Goal: Check status: Check status

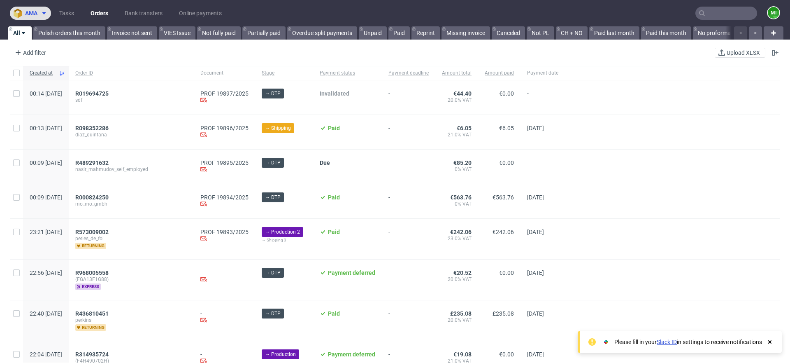
click at [45, 14] on use at bounding box center [43, 13] width 3 height 2
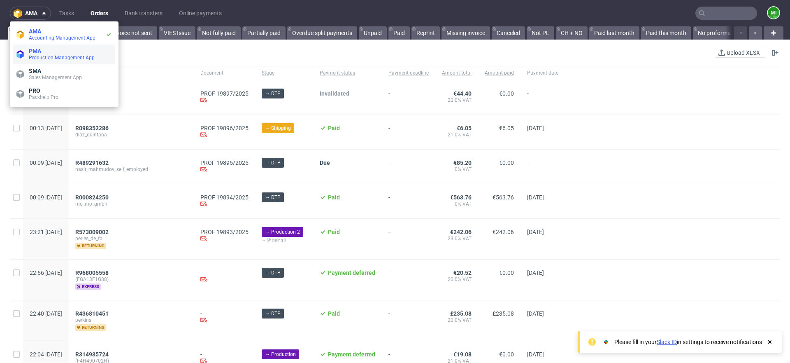
click at [50, 57] on span "Production Management App" at bounding box center [62, 58] width 66 height 6
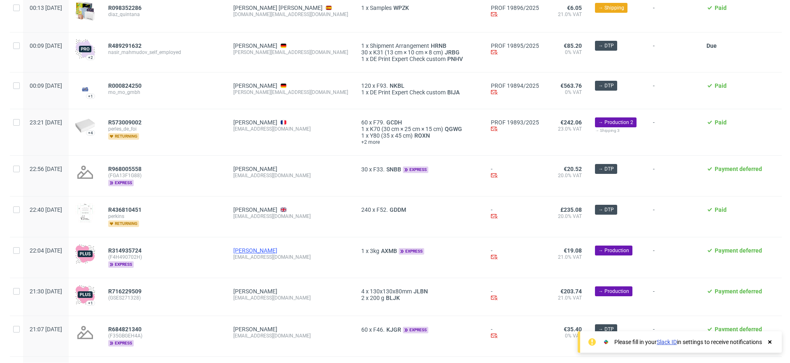
scroll to position [162, 0]
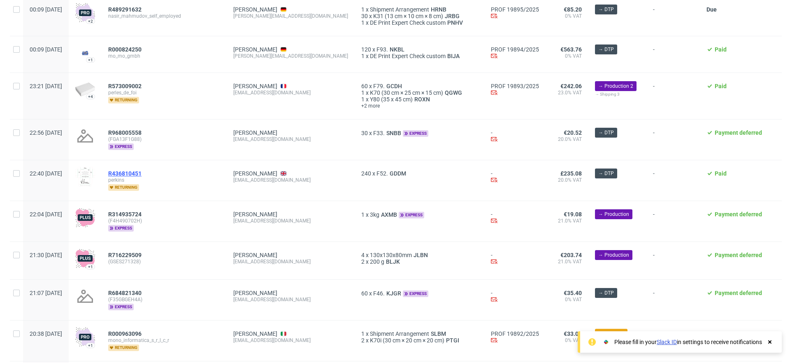
click at [136, 172] on span "R436810451" at bounding box center [124, 173] width 33 height 7
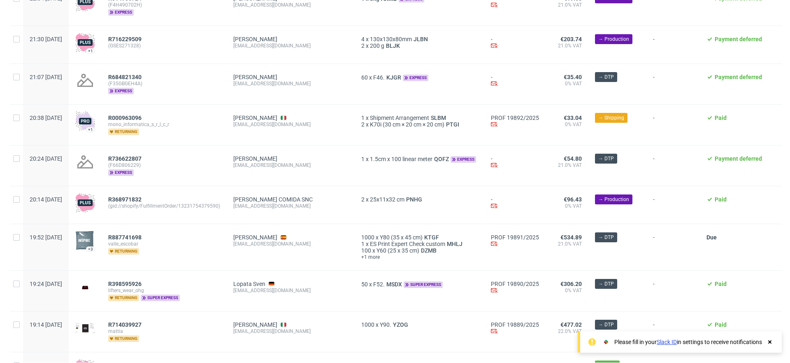
scroll to position [563, 0]
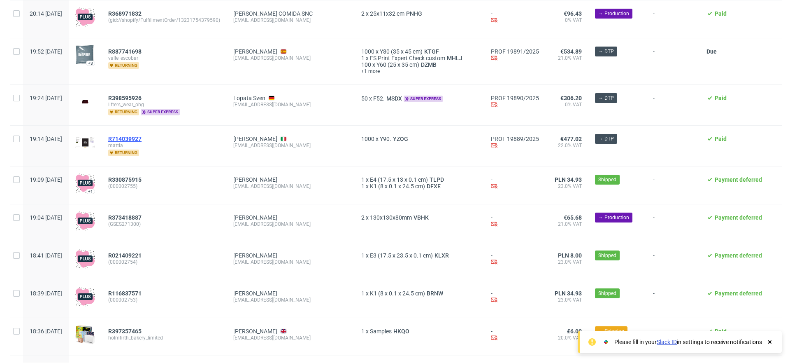
click at [142, 137] on span "R714039927" at bounding box center [124, 138] width 33 height 7
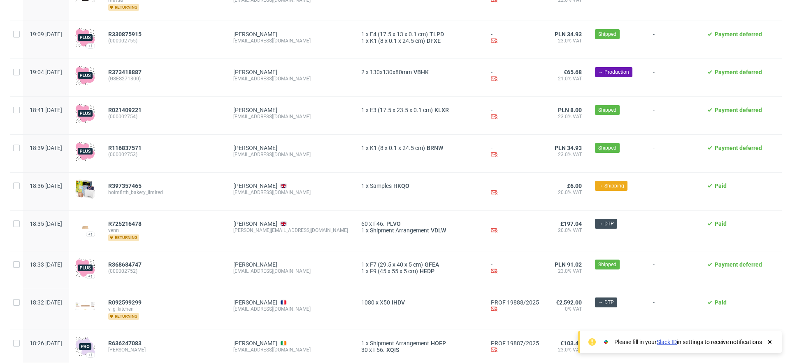
scroll to position [842, 0]
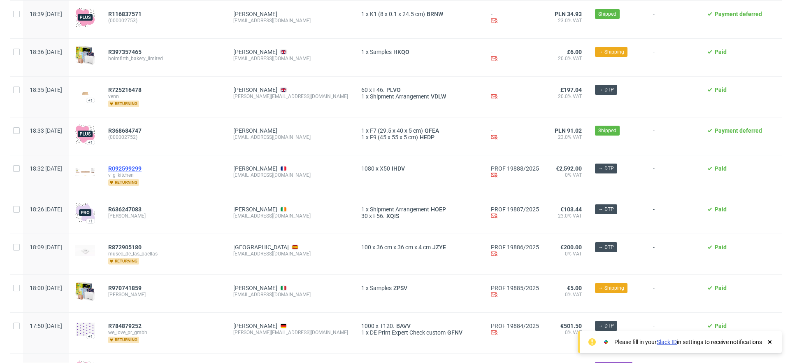
click at [142, 169] on span "R092599299" at bounding box center [124, 168] width 33 height 7
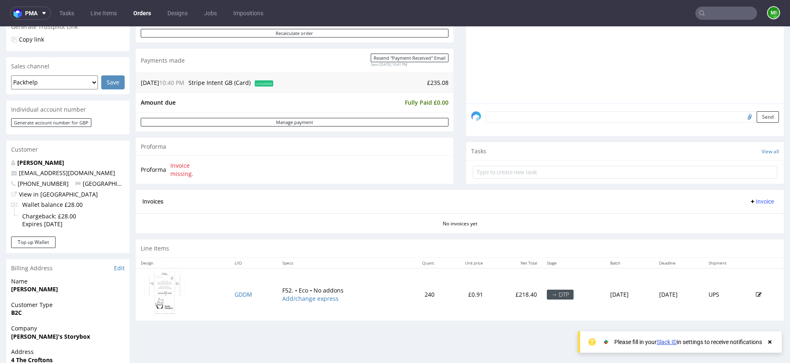
scroll to position [372, 0]
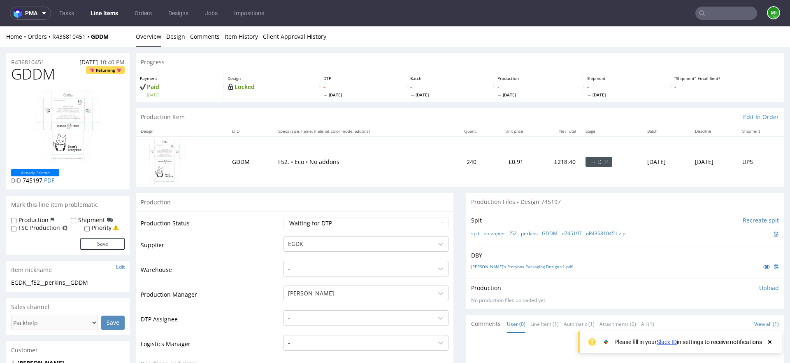
click at [752, 221] on input "Recreate spit" at bounding box center [761, 220] width 36 height 8
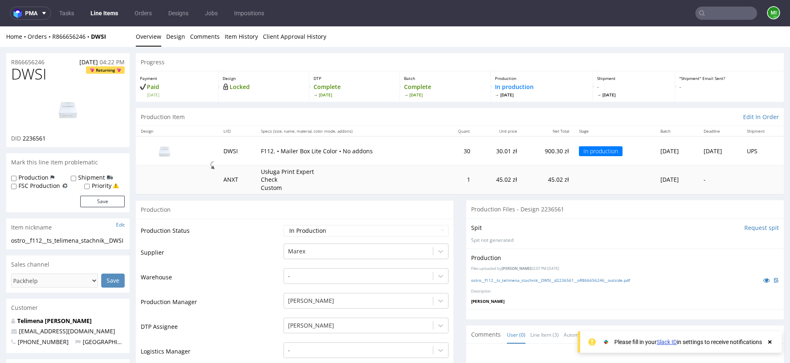
click at [757, 226] on input "Request spit" at bounding box center [762, 227] width 35 height 8
click at [167, 151] on img at bounding box center [164, 150] width 41 height 23
click at [63, 113] on img at bounding box center [68, 109] width 66 height 37
